Goal: Task Accomplishment & Management: Use online tool/utility

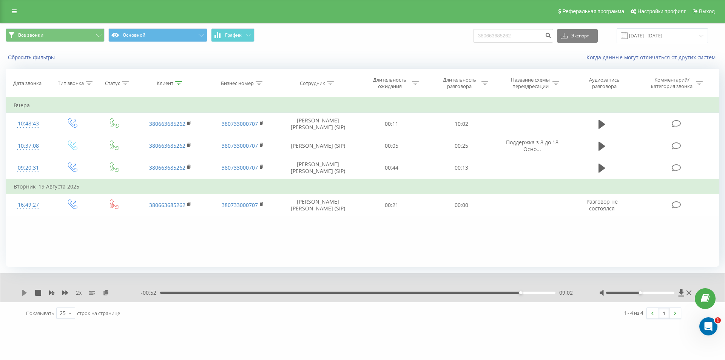
click at [23, 295] on icon at bounding box center [24, 292] width 5 height 6
drag, startPoint x: 520, startPoint y: 36, endPoint x: 416, endPoint y: 50, distance: 105.1
click at [418, 49] on div "Все звонки Основной График 380663685262 Экспорт .csv .xls .xlsx [DATE] - [DATE]…" at bounding box center [362, 44] width 724 height 43
paste input "35812814"
type input "380635812814"
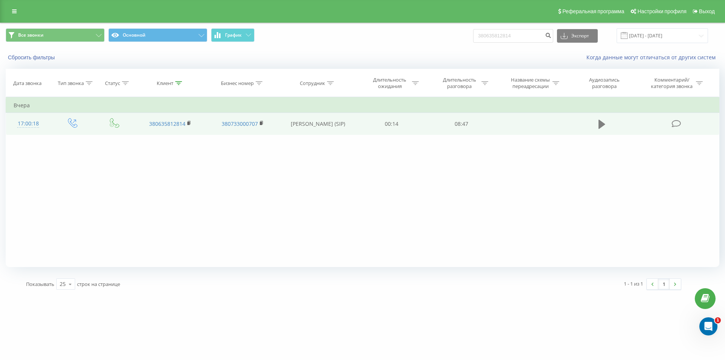
click at [605, 126] on icon at bounding box center [601, 124] width 7 height 11
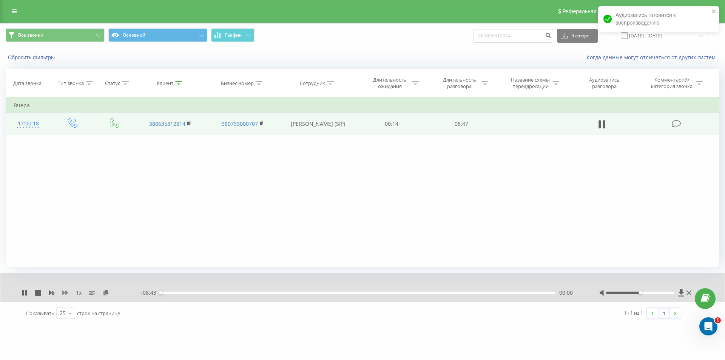
click at [66, 294] on icon at bounding box center [65, 292] width 6 height 5
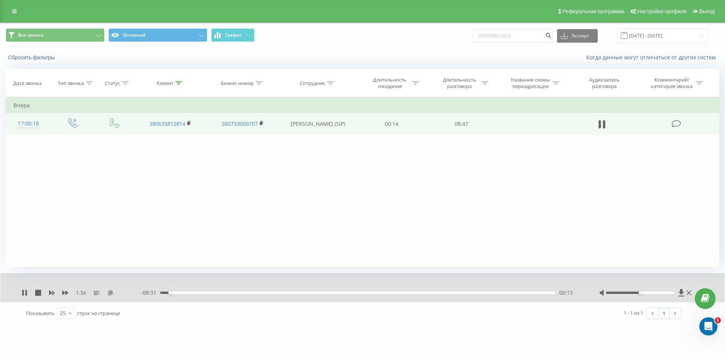
click at [111, 292] on icon at bounding box center [110, 291] width 6 height 5
click at [188, 122] on rect at bounding box center [188, 123] width 2 height 3
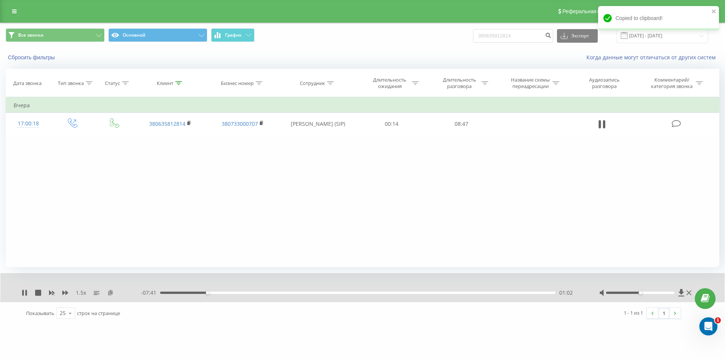
click at [109, 292] on icon at bounding box center [110, 291] width 6 height 5
click at [64, 292] on icon at bounding box center [65, 292] width 6 height 5
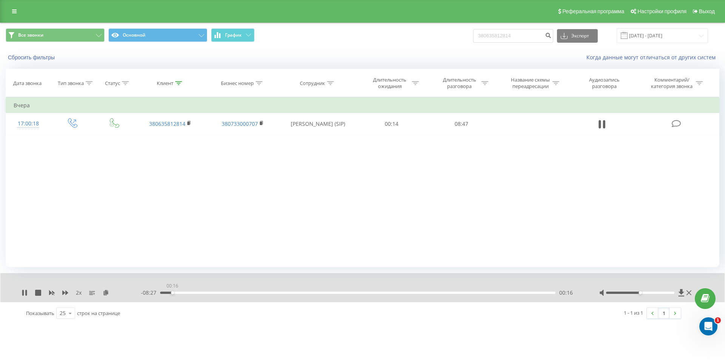
click at [172, 292] on div "00:16" at bounding box center [357, 292] width 395 height 2
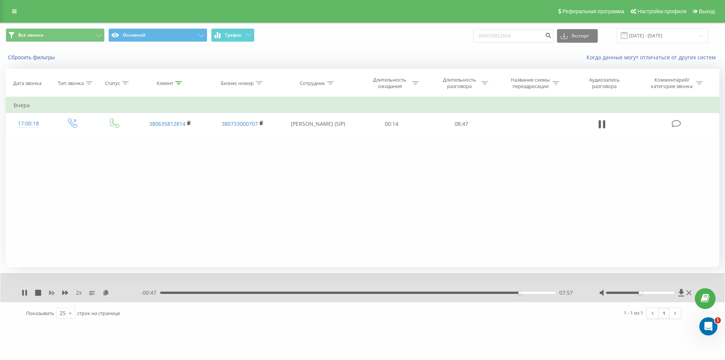
click at [52, 292] on icon at bounding box center [52, 293] width 6 height 5
click at [66, 294] on icon at bounding box center [65, 292] width 6 height 5
click at [539, 293] on div "08:44" at bounding box center [355, 292] width 395 height 2
click at [25, 291] on icon at bounding box center [25, 292] width 6 height 6
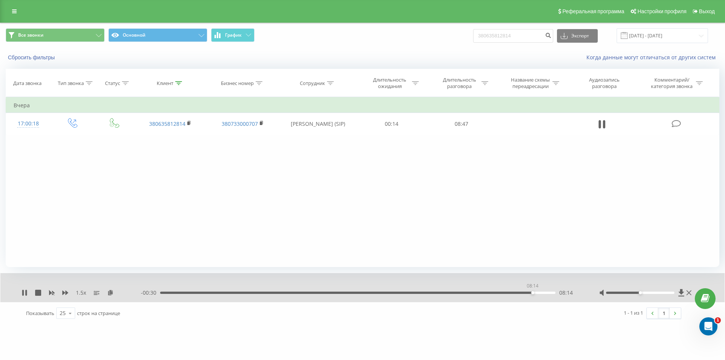
click at [532, 293] on div "08:14" at bounding box center [357, 292] width 395 height 2
